Goal: Task Accomplishment & Management: Use online tool/utility

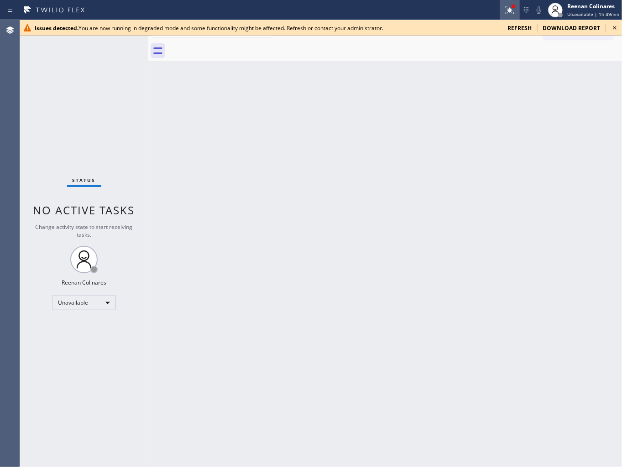
click at [510, 9] on icon at bounding box center [509, 10] width 11 height 11
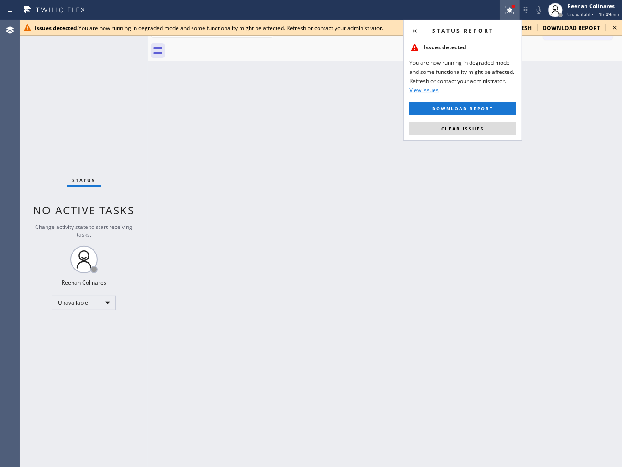
drag, startPoint x: 459, startPoint y: 129, endPoint x: 468, endPoint y: 115, distance: 17.1
click at [461, 126] on span "Clear issues" at bounding box center [462, 128] width 43 height 6
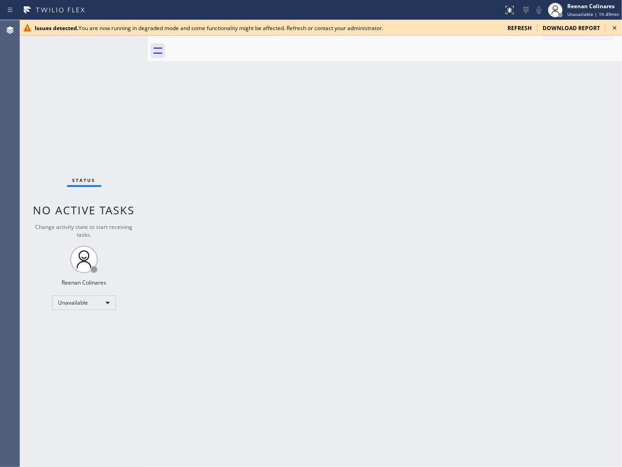
click at [520, 30] on span "refresh" at bounding box center [519, 28] width 24 height 8
